Goal: Navigation & Orientation: Find specific page/section

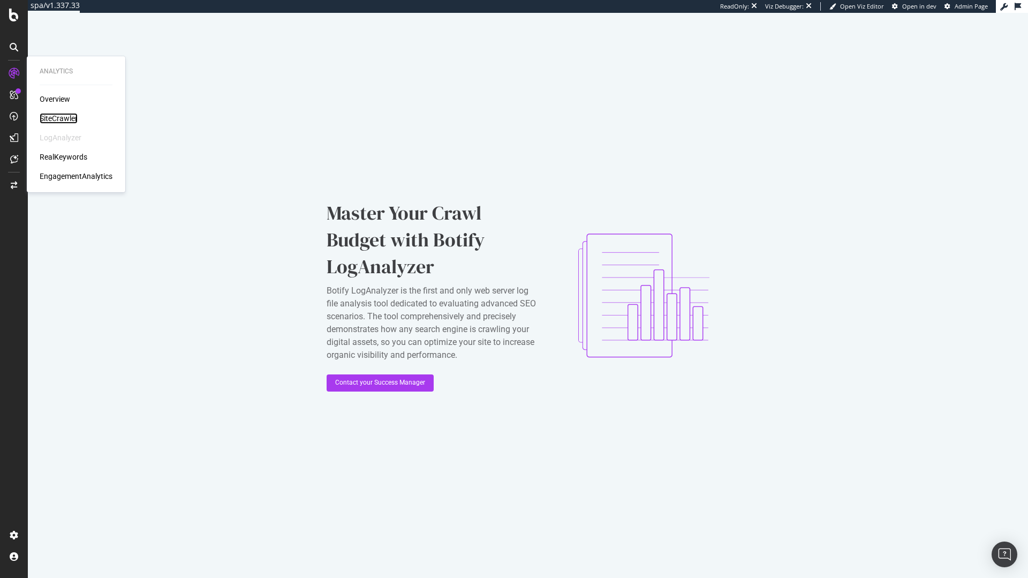
click at [61, 117] on div "SiteCrawler" at bounding box center [59, 118] width 38 height 11
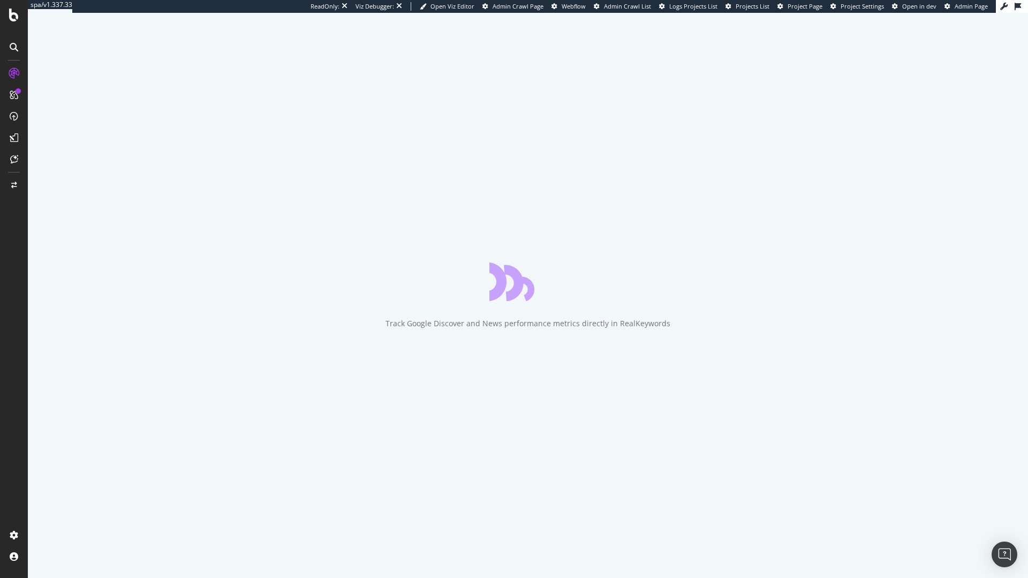
click at [802, 5] on span "Project Page" at bounding box center [804, 6] width 35 height 8
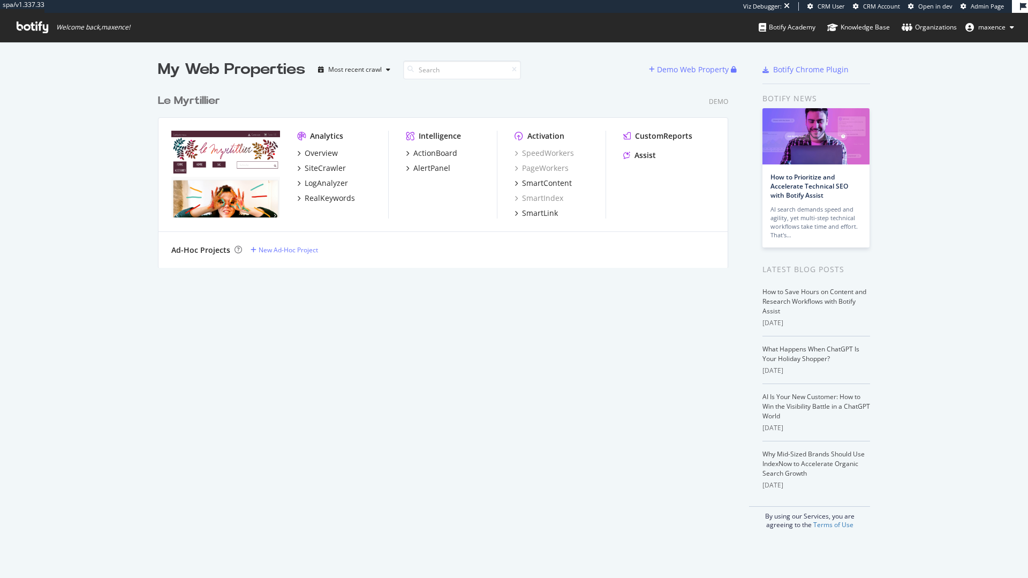
scroll to position [179, 571]
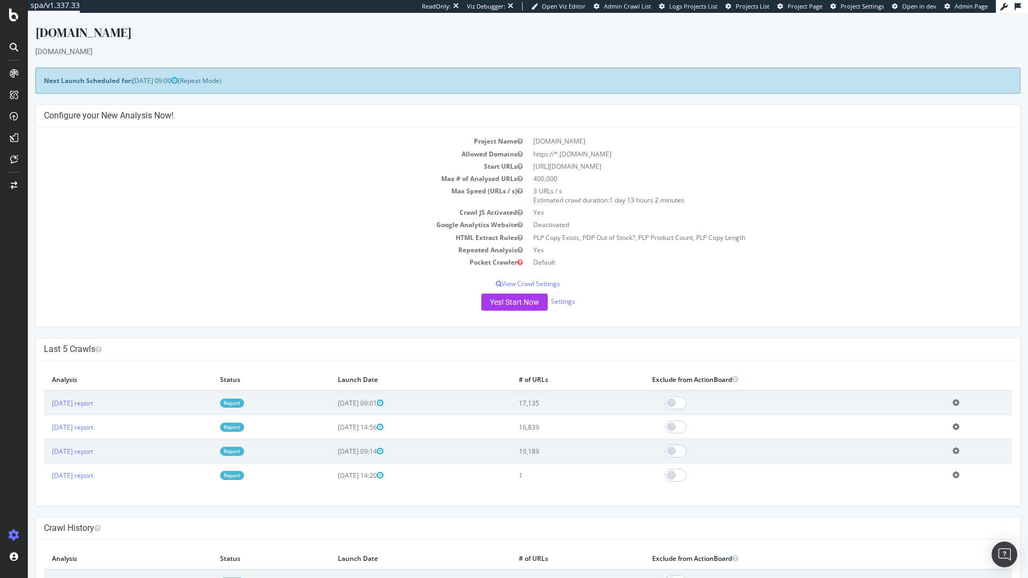
click at [819, 11] on div "ReadOnly: Viz Debugger: Open Viz Editor Admin Crawl List Logs Projects List Pro…" at bounding box center [709, 6] width 574 height 13
click at [816, 5] on span "Project Page" at bounding box center [804, 6] width 35 height 8
